Goal: Transaction & Acquisition: Purchase product/service

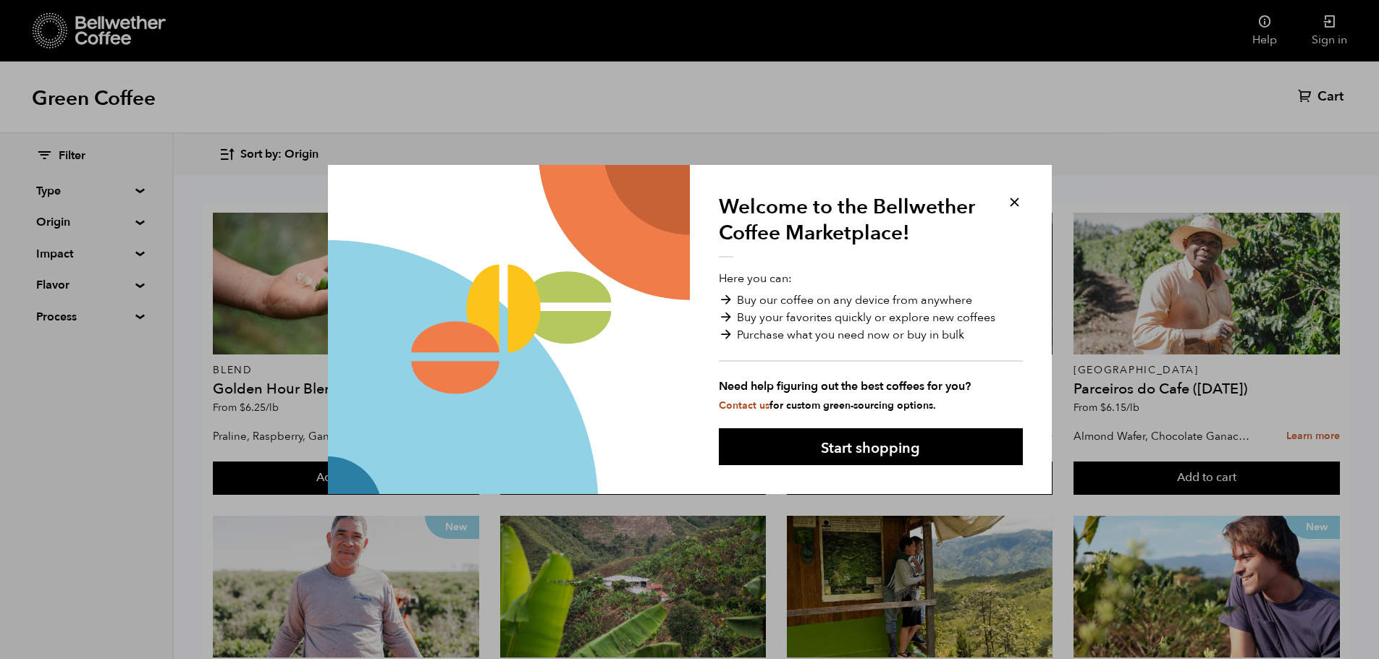
click at [1016, 200] on button at bounding box center [1014, 202] width 17 height 17
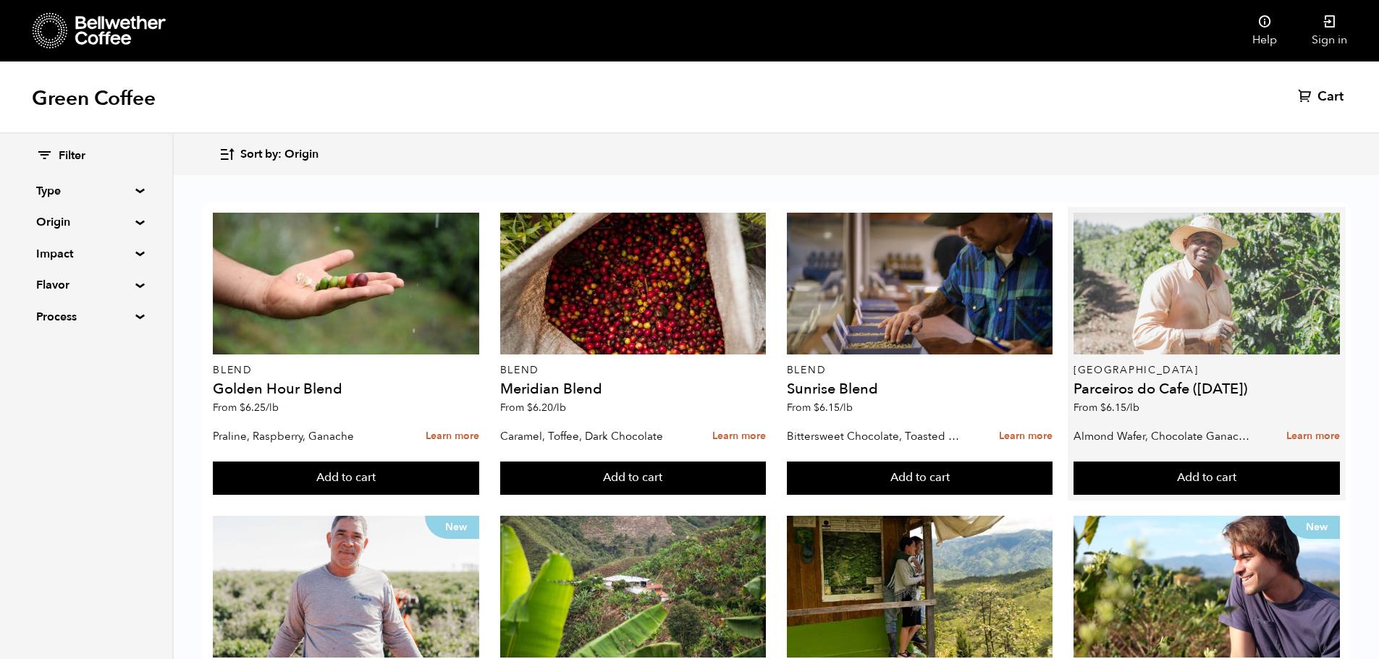
scroll to position [217, 0]
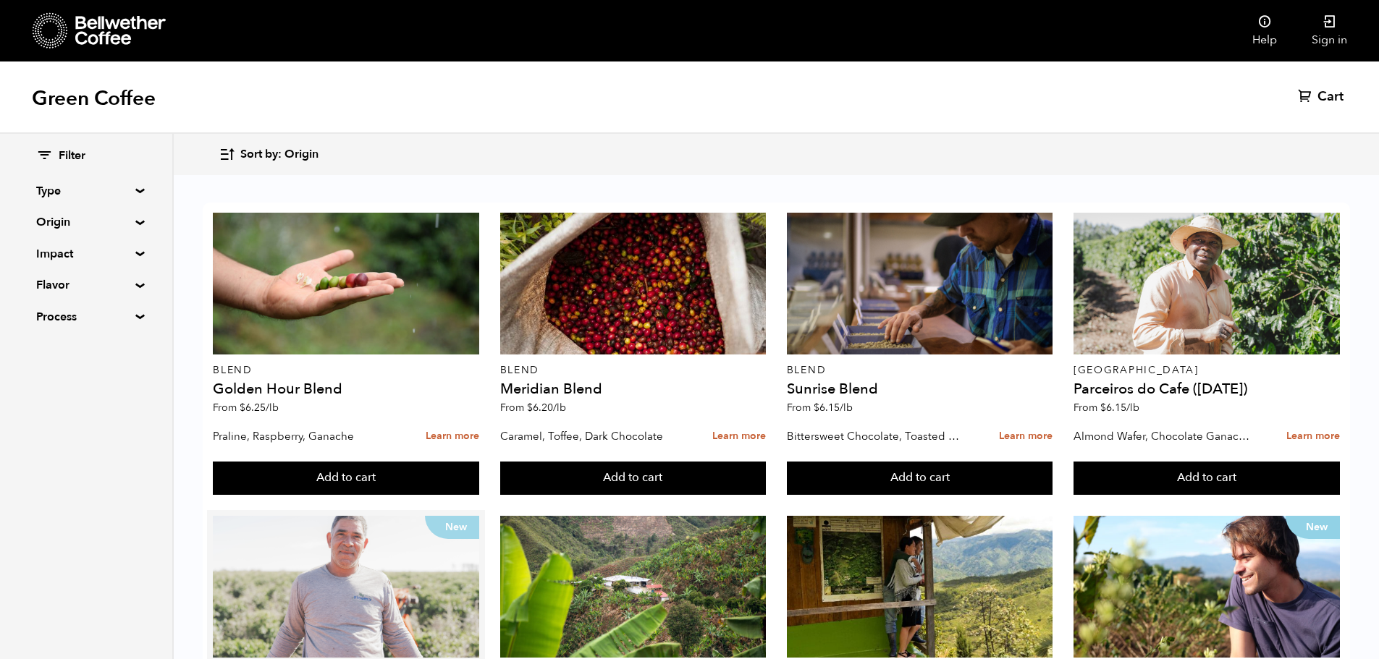
click at [365, 516] on div "New" at bounding box center [346, 587] width 266 height 142
click at [290, 516] on div "New" at bounding box center [346, 587] width 266 height 142
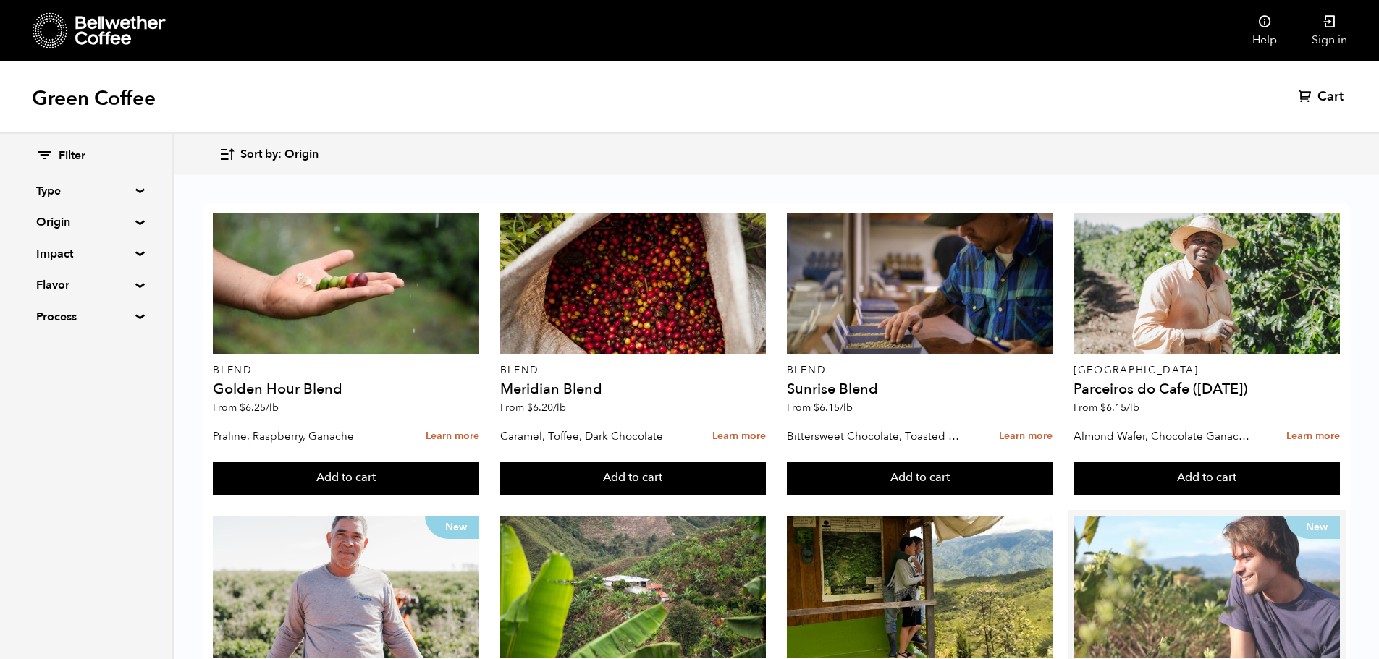
scroll to position [289, 0]
click at [1204, 516] on div "New" at bounding box center [1206, 587] width 266 height 142
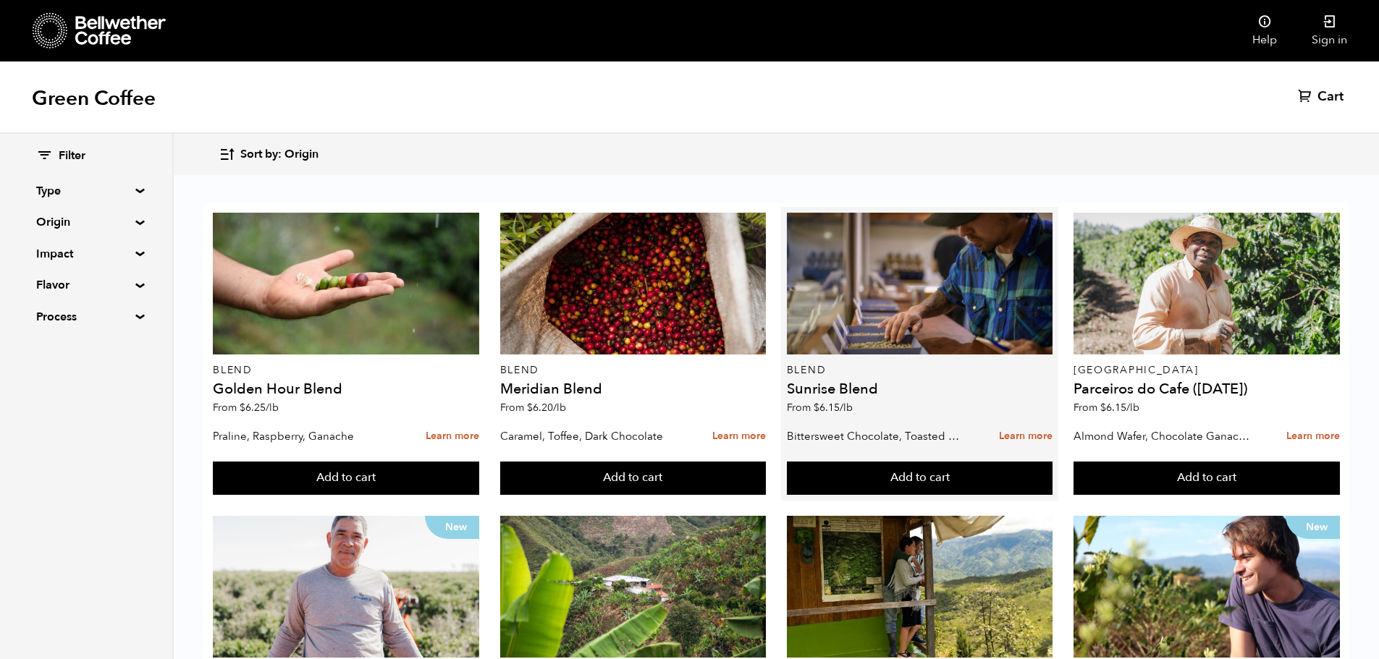
scroll to position [72, 0]
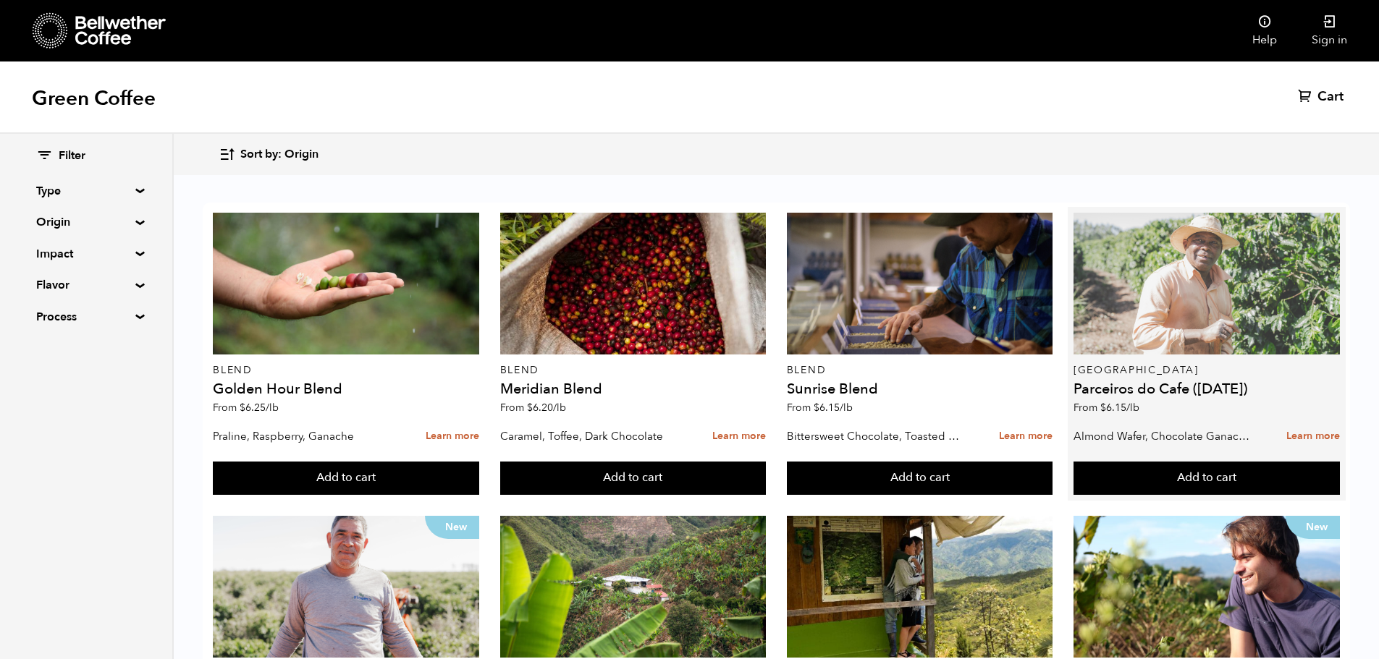
click at [1177, 232] on div at bounding box center [1206, 284] width 266 height 142
click at [1154, 225] on div at bounding box center [1206, 284] width 266 height 142
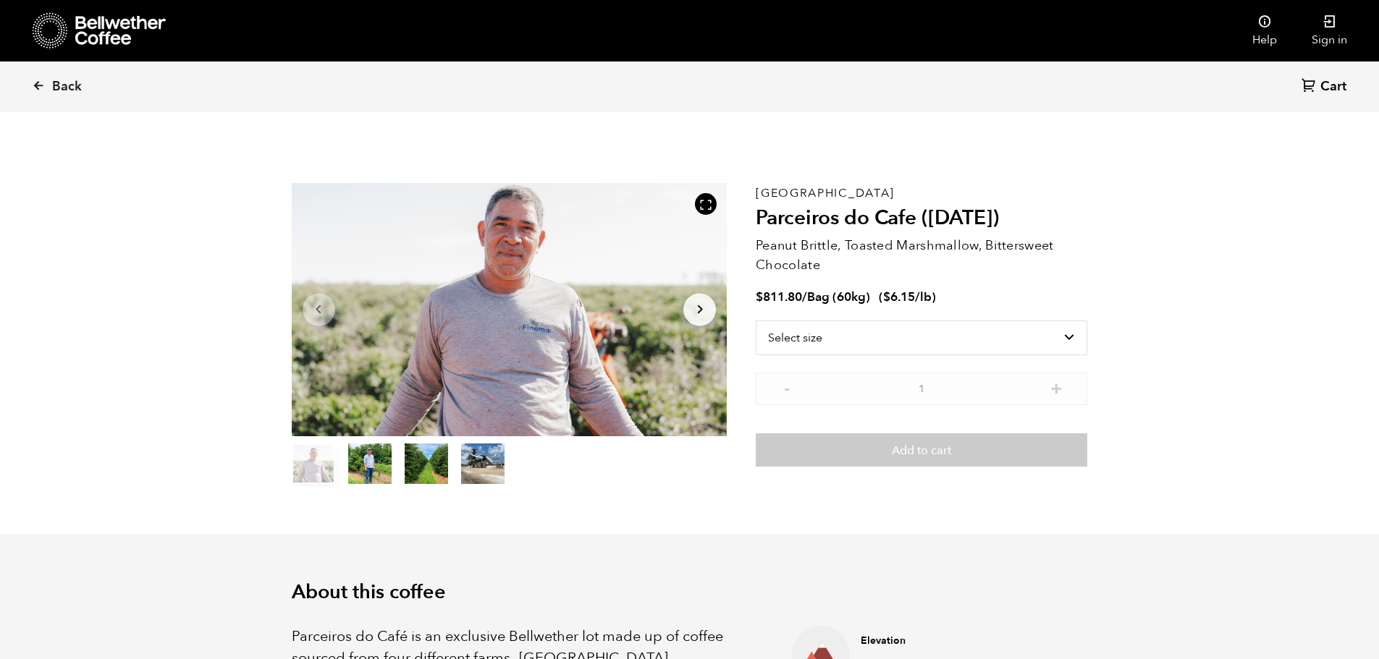
scroll to position [630, 771]
click at [876, 329] on select "Select size Bag (60kg) (132 lbs)" at bounding box center [921, 338] width 331 height 35
select select "bag-3"
click at [756, 321] on select "Select size Bag (60kg) (132 lbs)" at bounding box center [921, 338] width 331 height 35
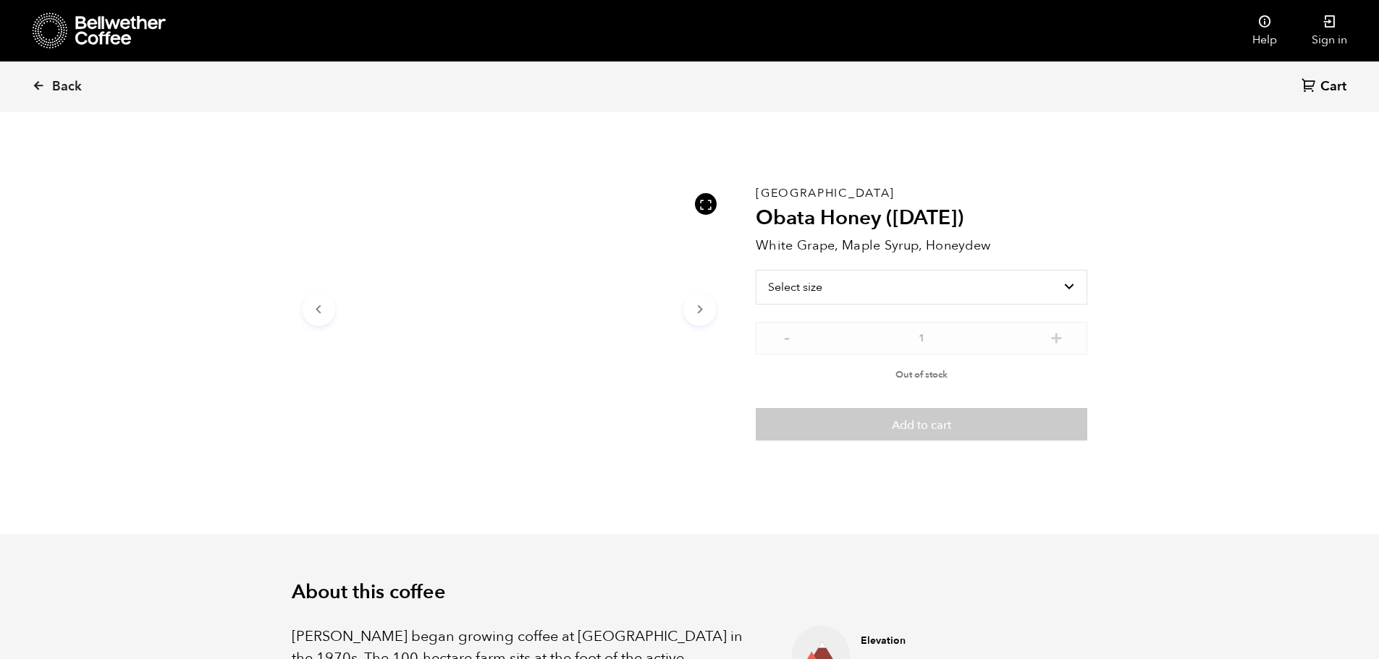
scroll to position [630, 771]
click at [793, 292] on select "Select size" at bounding box center [921, 287] width 331 height 35
click at [793, 290] on select "Select size" at bounding box center [921, 287] width 331 height 35
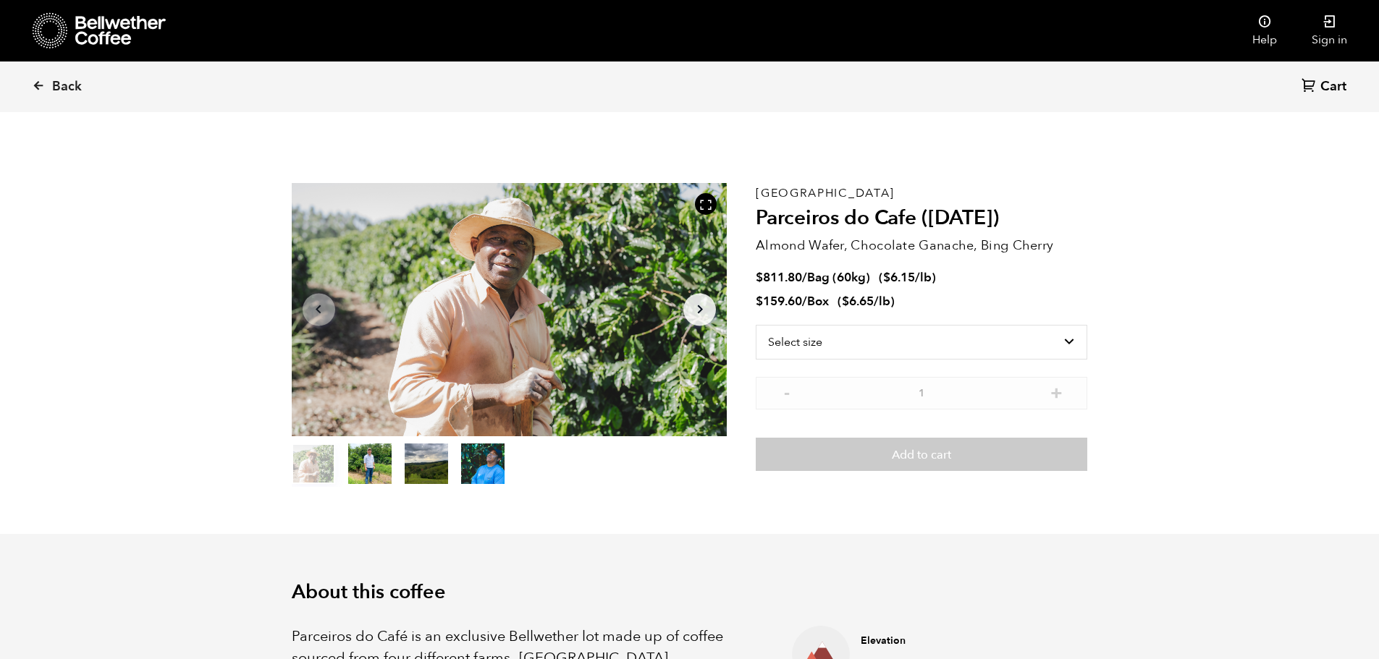
scroll to position [630, 771]
click at [836, 351] on select "Select size Bag (60kg) (132 lbs) Box (24 lbs)" at bounding box center [921, 342] width 331 height 35
select select "box"
click at [756, 325] on select "Select size Bag (60kg) (132 lbs) Box (24 lbs)" at bounding box center [921, 342] width 331 height 35
